Goal: Transaction & Acquisition: Purchase product/service

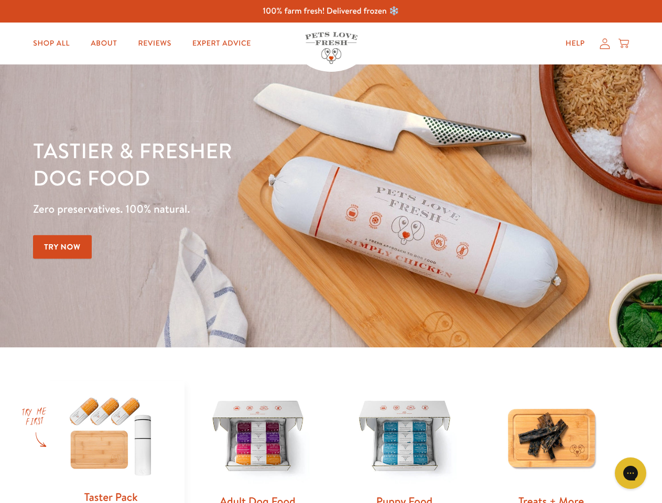
click at [331, 251] on div "Tastier & fresher dog food Zero preservatives. 100% natural. Try Now" at bounding box center [231, 206] width 397 height 138
click at [630, 473] on icon "Gorgias live chat" at bounding box center [630, 473] width 10 height 10
